Goal: Navigation & Orientation: Find specific page/section

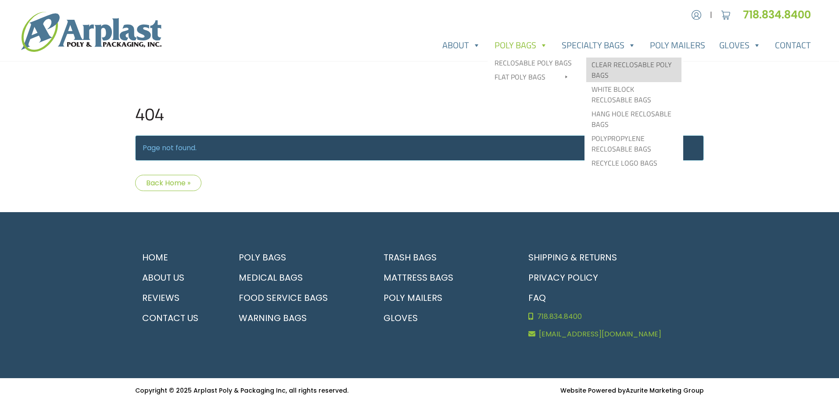
type input "MR"
click at [603, 67] on link "Clear Reclosable Poly Bags" at bounding box center [634, 70] width 95 height 25
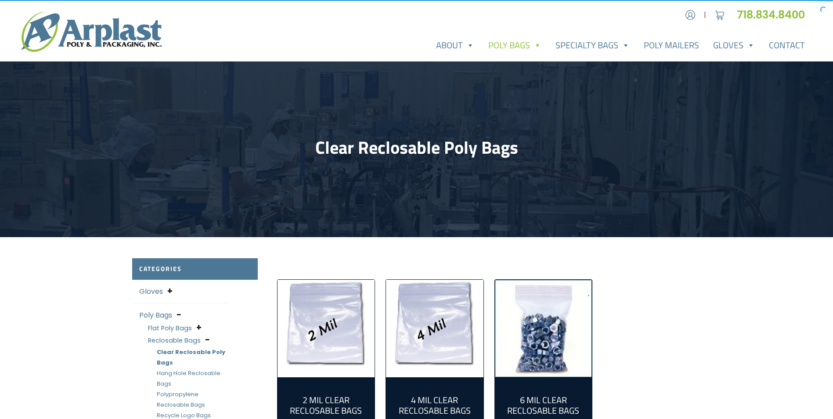
type input "MR"
click at [446, 297] on img "Visit product category 4 Mil Clear Reclosable Bags" at bounding box center [434, 328] width 97 height 97
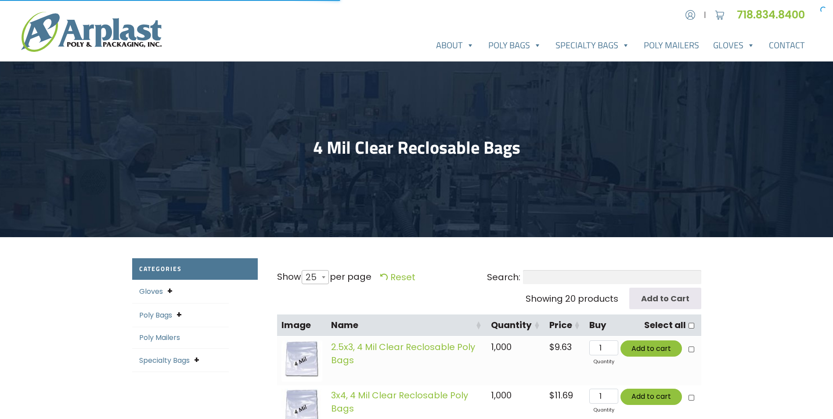
select select "25"
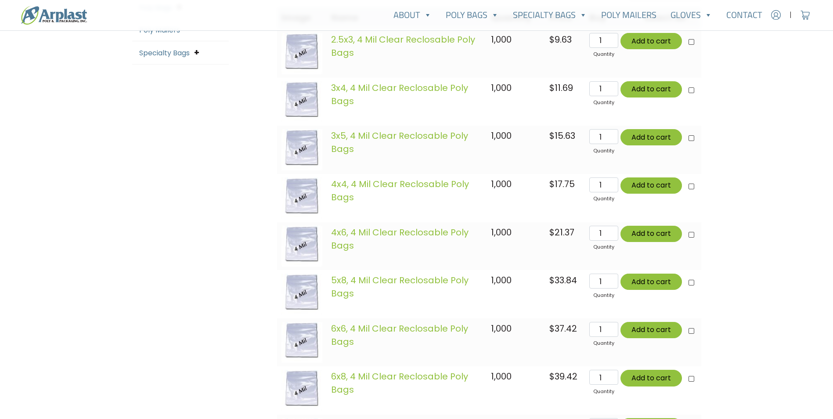
scroll to position [176, 0]
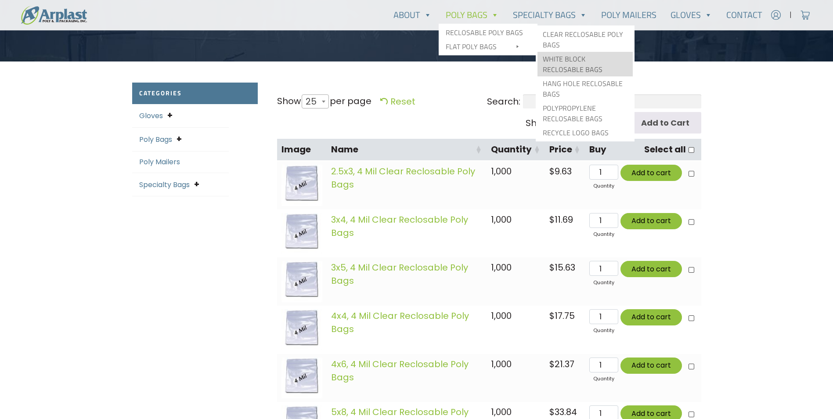
type input "MR"
click at [565, 58] on link "White Block Reclosable Bags" at bounding box center [584, 64] width 95 height 25
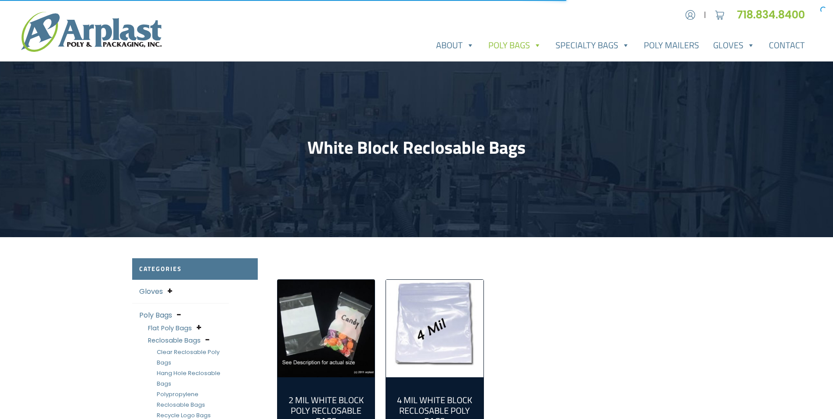
type input "MR"
click at [417, 304] on img "Visit product category 4 Mil White Block Reclosable Poly Bags" at bounding box center [434, 328] width 97 height 97
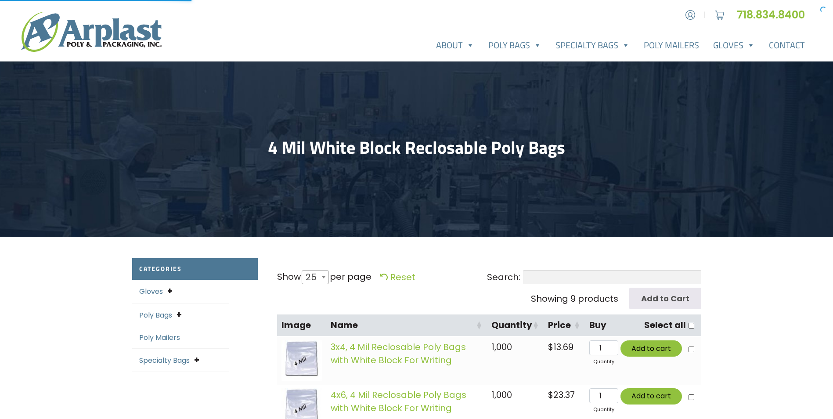
select select "25"
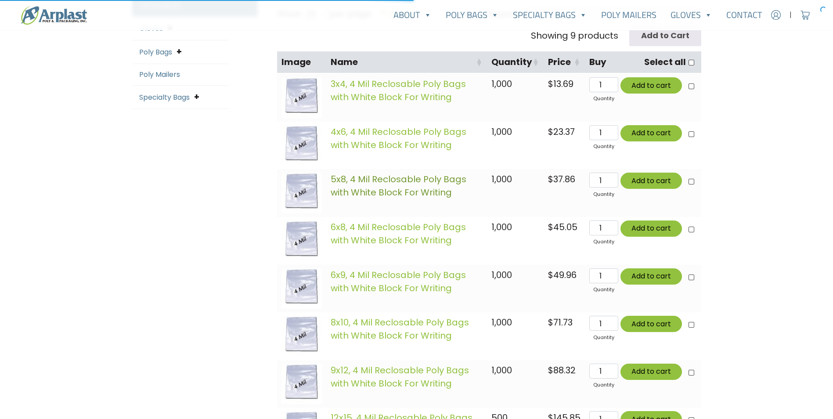
scroll to position [263, 0]
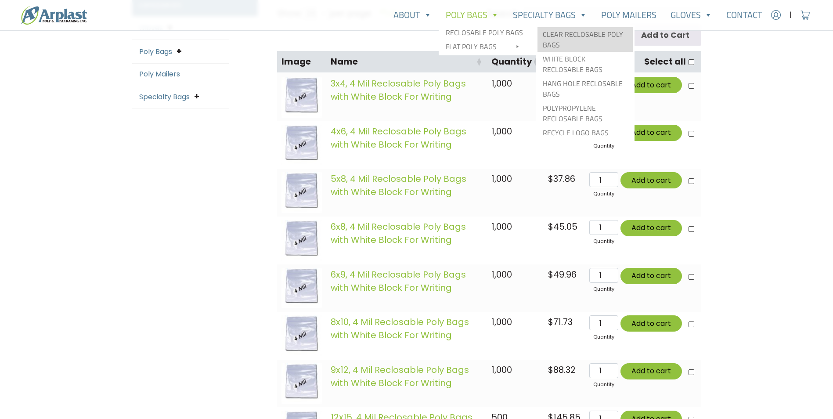
type input "MR"
click at [565, 43] on link "Clear Reclosable Poly Bags" at bounding box center [584, 39] width 95 height 25
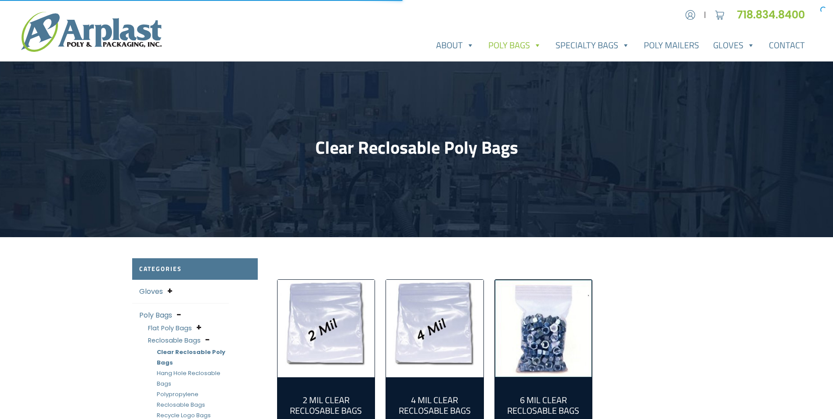
type input "MR"
click at [418, 312] on img "Visit product category 4 Mil Clear Reclosable Bags" at bounding box center [434, 328] width 97 height 97
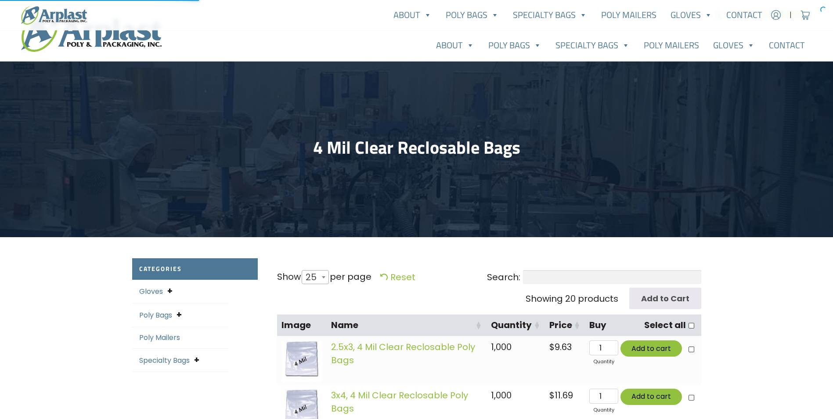
select select "25"
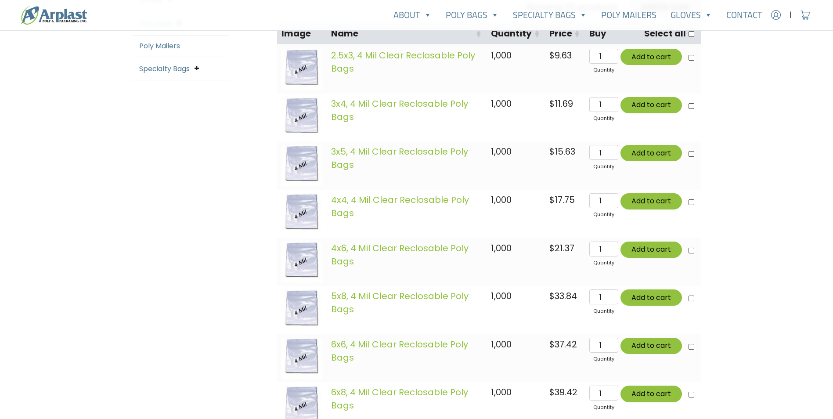
scroll to position [307, 0]
